Goal: Information Seeking & Learning: Find specific fact

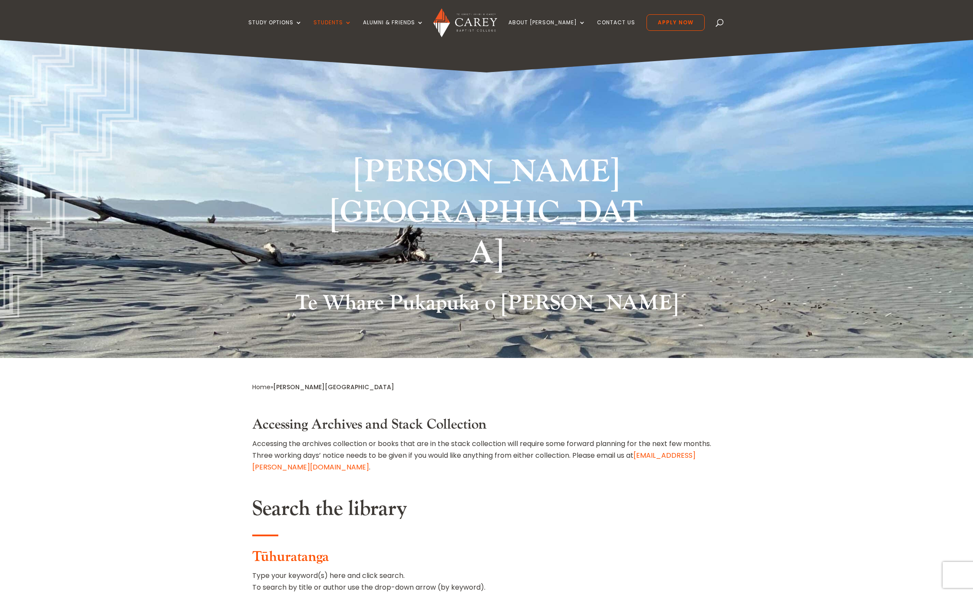
type input "**********"
select select "**"
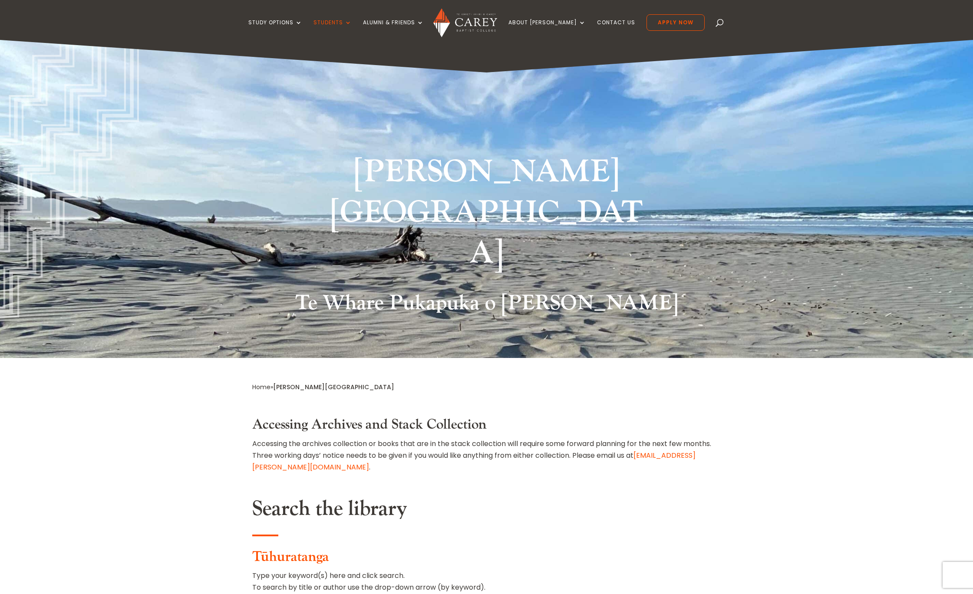
type input "*"
type input "**********"
